Goal: Task Accomplishment & Management: Manage account settings

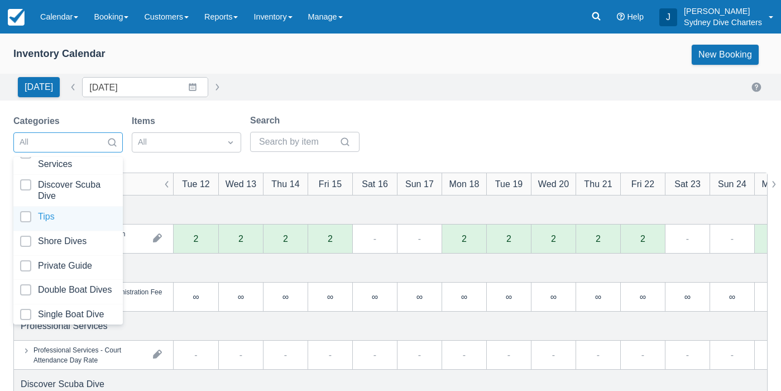
scroll to position [73, 0]
click at [24, 285] on div at bounding box center [68, 290] width 96 height 15
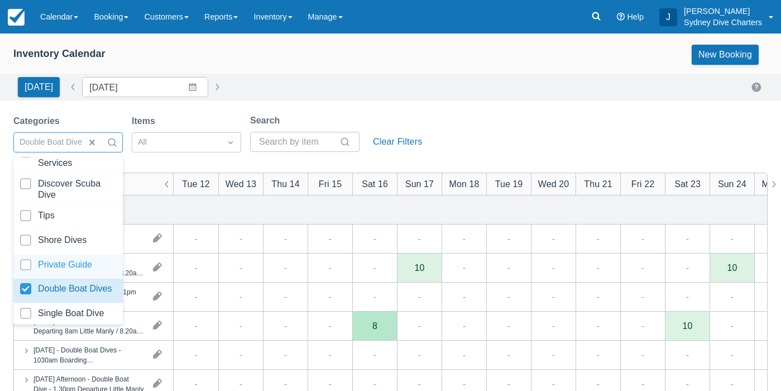
click at [491, 131] on div "Categories option Double Boat Dives, selected. option Private Guide focused, 7 …" at bounding box center [390, 136] width 754 height 45
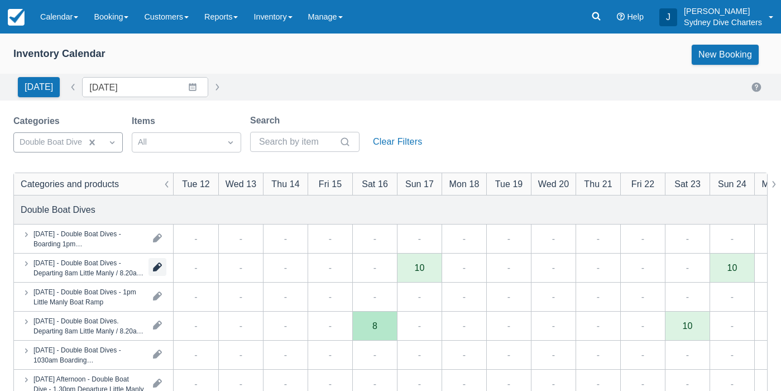
click at [158, 269] on button "button" at bounding box center [158, 267] width 18 height 18
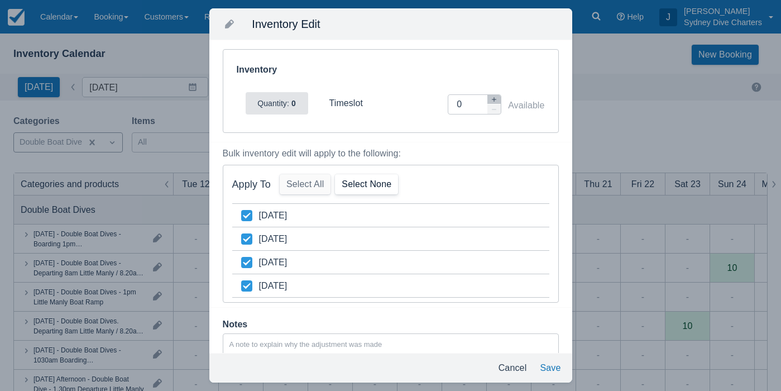
click at [373, 182] on button "Select None" at bounding box center [366, 184] width 63 height 20
checkbox input "false"
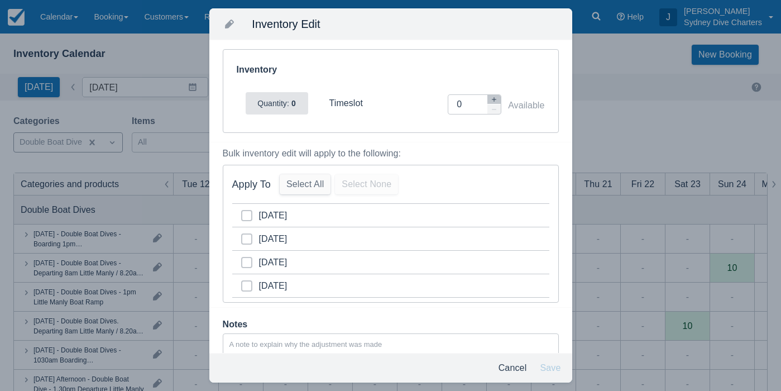
click at [242, 216] on span at bounding box center [246, 220] width 11 height 20
click at [242, 213] on input "category-1755352800" at bounding box center [241, 212] width 1 height 1
checkbox input "true"
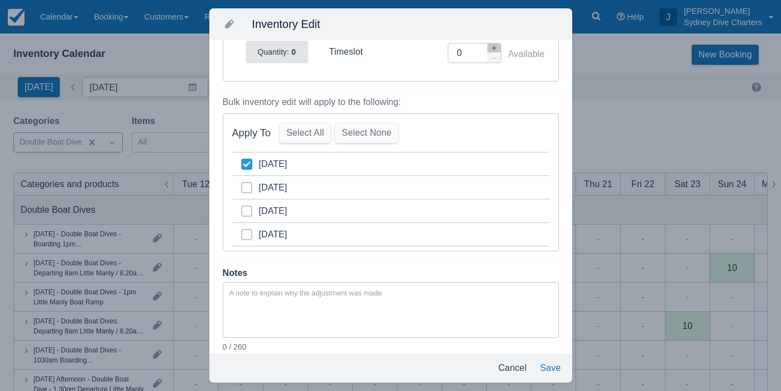
scroll to position [60, 0]
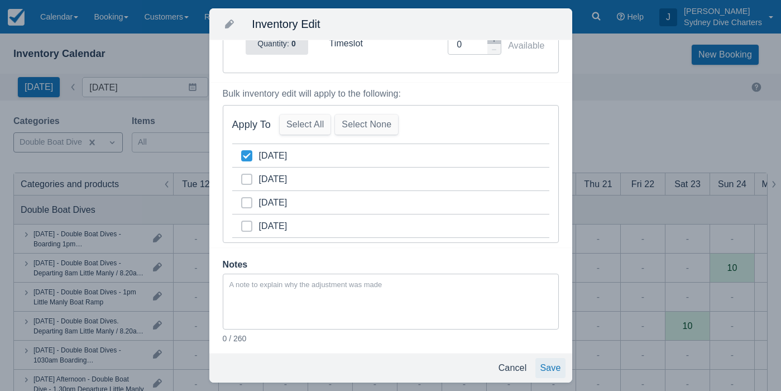
click at [555, 367] on button "Save" at bounding box center [551, 368] width 30 height 20
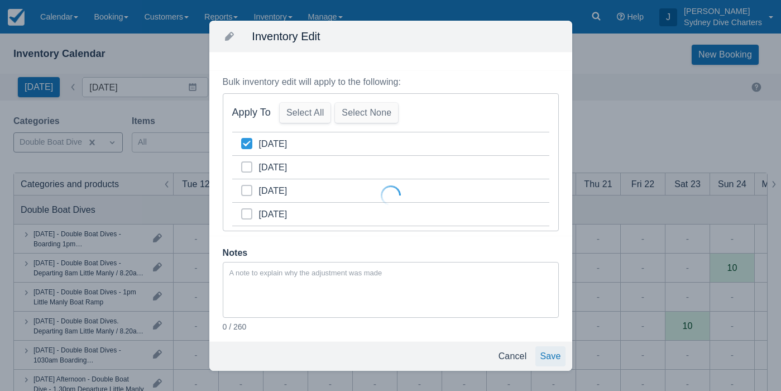
scroll to position [0, 0]
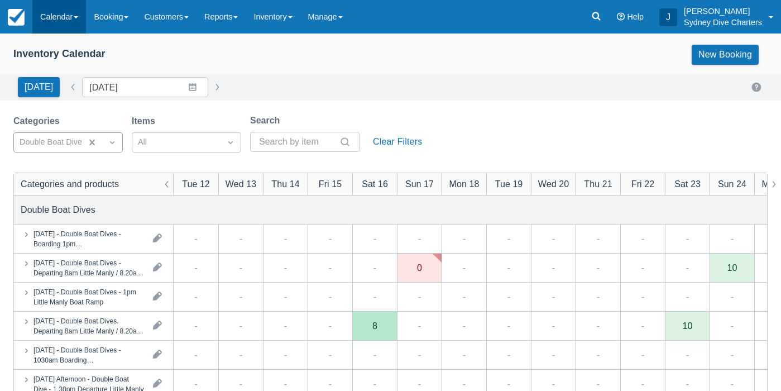
click at [64, 14] on link "Calendar" at bounding box center [59, 17] width 54 height 34
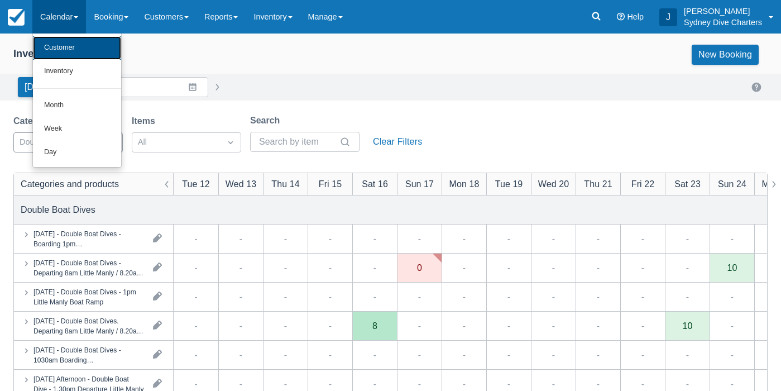
click at [64, 45] on link "Customer" at bounding box center [77, 47] width 88 height 23
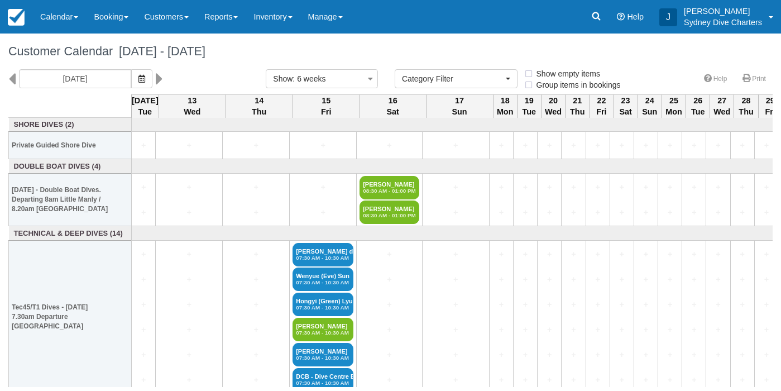
select select
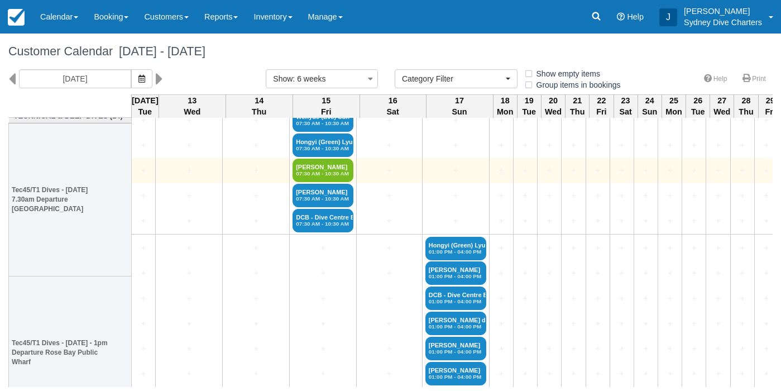
scroll to position [161, 0]
